Goal: Navigation & Orientation: Find specific page/section

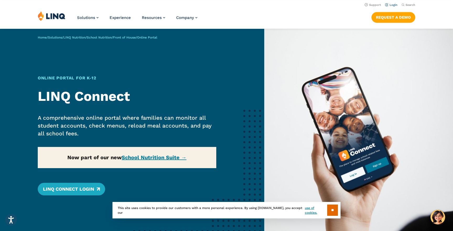
click at [394, 6] on link "Login" at bounding box center [391, 4] width 12 height 3
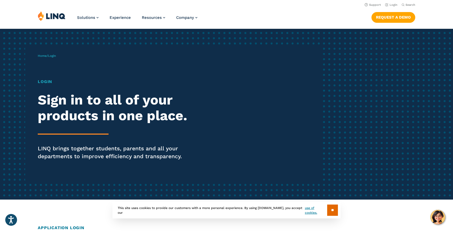
click at [45, 82] on h1 "Login" at bounding box center [125, 82] width 175 height 6
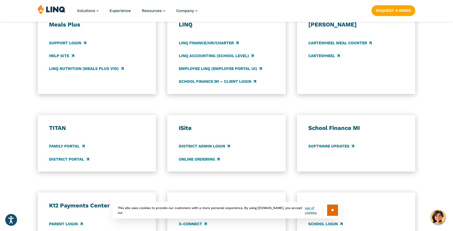
scroll to position [308, 0]
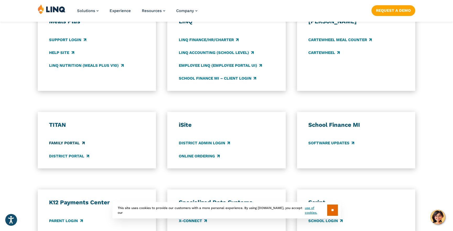
click at [76, 143] on link "Family Portal" at bounding box center [66, 144] width 35 height 6
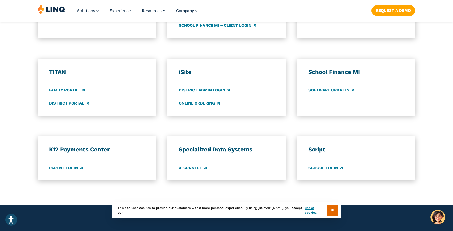
scroll to position [364, 0]
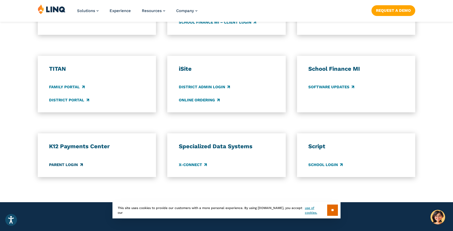
click at [66, 164] on link "Parent Login" at bounding box center [66, 165] width 34 height 6
